Goal: Task Accomplishment & Management: Manage account settings

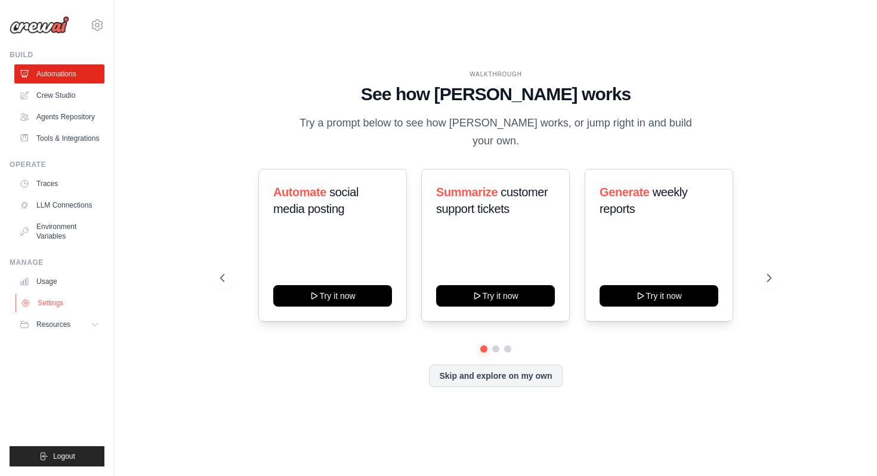
click at [48, 306] on link "Settings" at bounding box center [61, 303] width 90 height 19
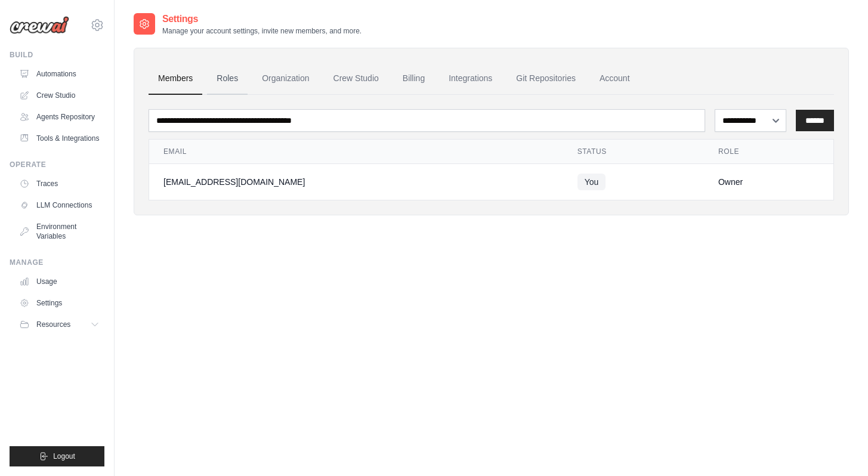
click at [213, 79] on link "Roles" at bounding box center [227, 79] width 41 height 32
click at [230, 79] on link "Roles" at bounding box center [227, 79] width 41 height 32
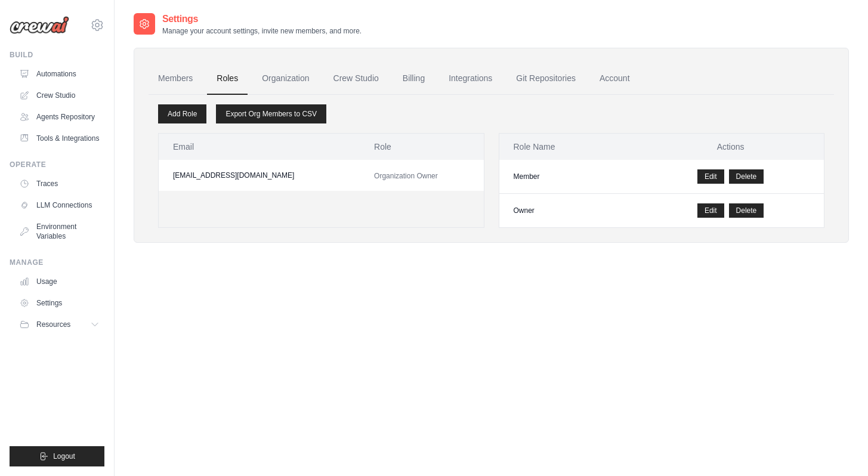
click at [298, 79] on link "Organization" at bounding box center [285, 79] width 66 height 32
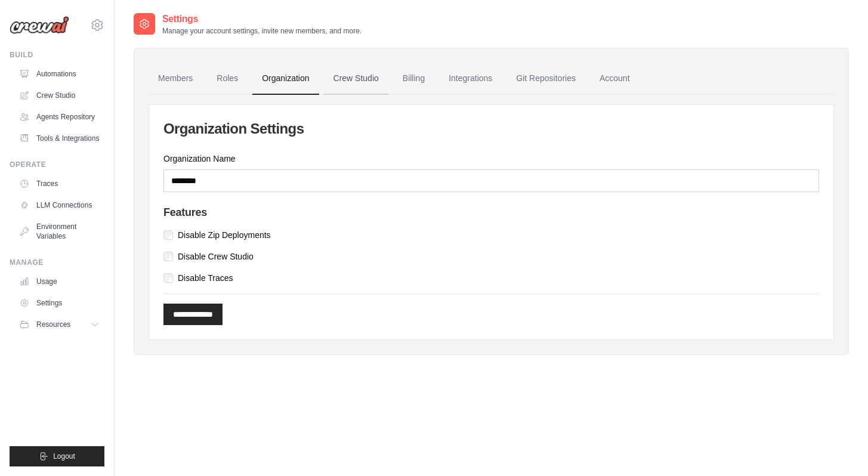
click at [345, 79] on link "Crew Studio" at bounding box center [356, 79] width 64 height 32
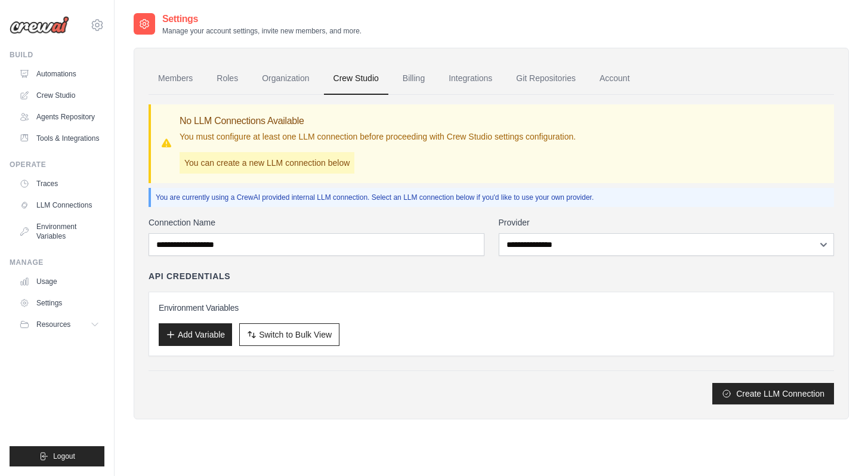
click at [409, 79] on link "Billing" at bounding box center [413, 79] width 41 height 32
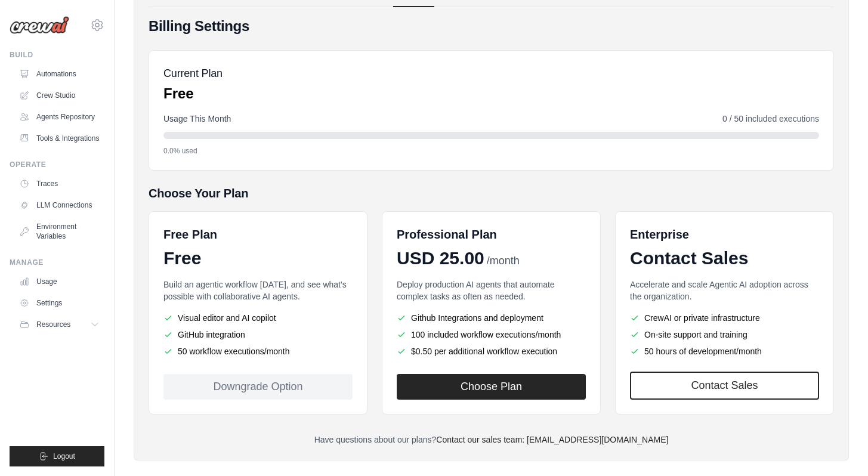
scroll to position [103, 0]
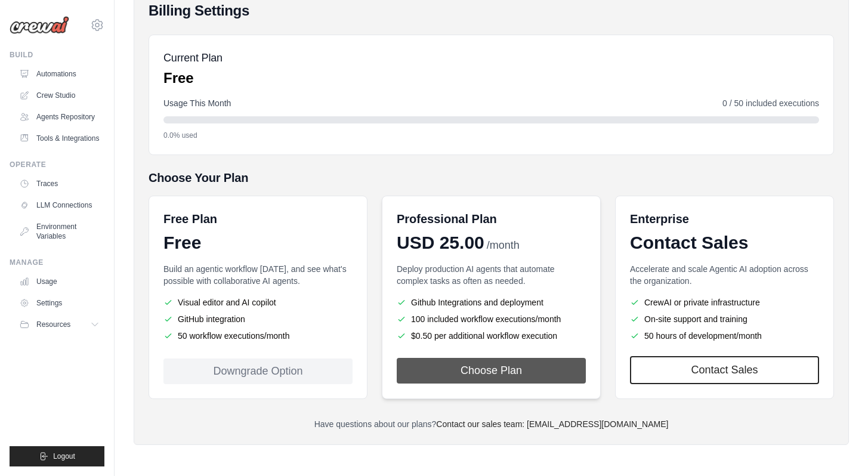
click at [526, 371] on button "Choose Plan" at bounding box center [491, 371] width 189 height 26
